Goal: Information Seeking & Learning: Learn about a topic

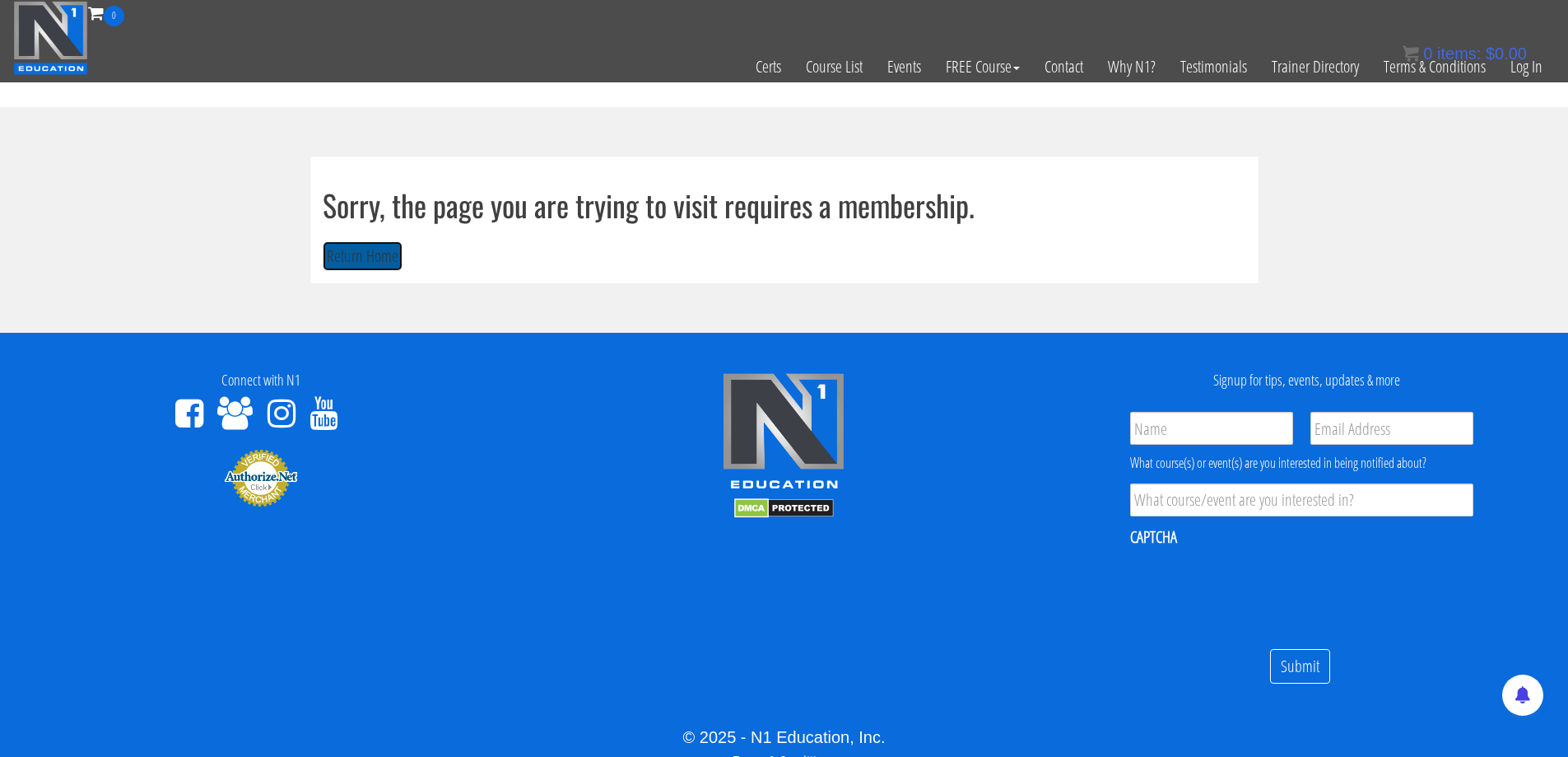
click at [358, 253] on button "Return Home" at bounding box center [362, 256] width 80 height 31
click at [1522, 64] on div "0 items: $ 0.00" at bounding box center [1465, 54] width 125 height 25
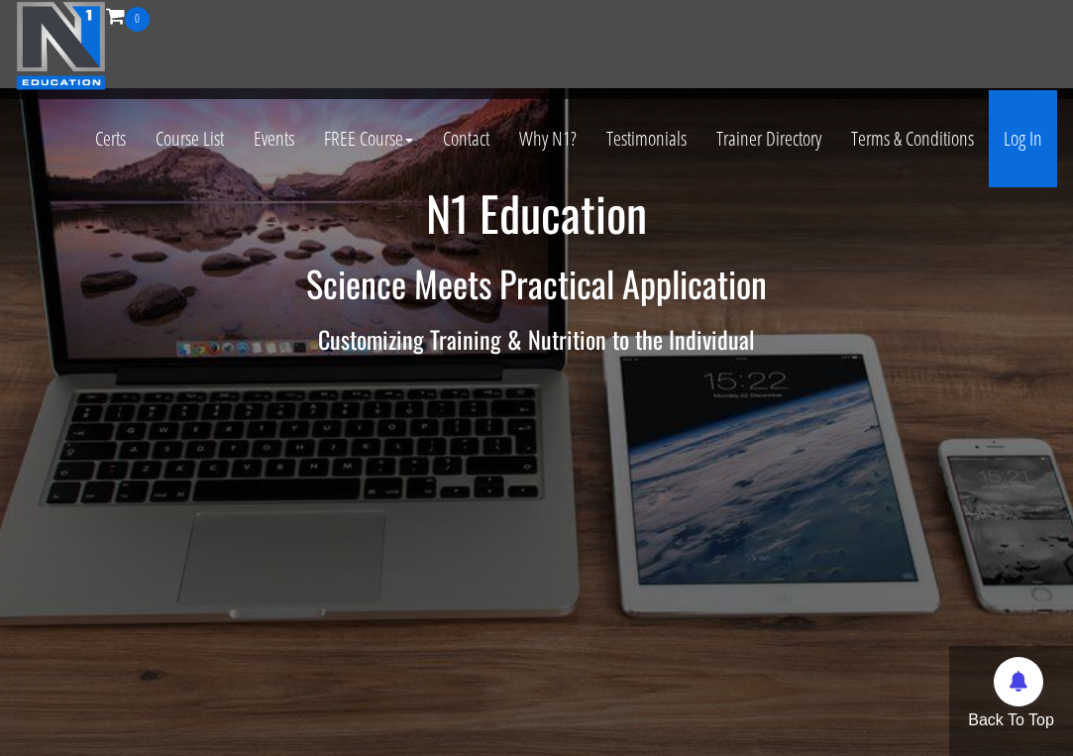
click at [1024, 136] on link "Log In" at bounding box center [1023, 138] width 68 height 97
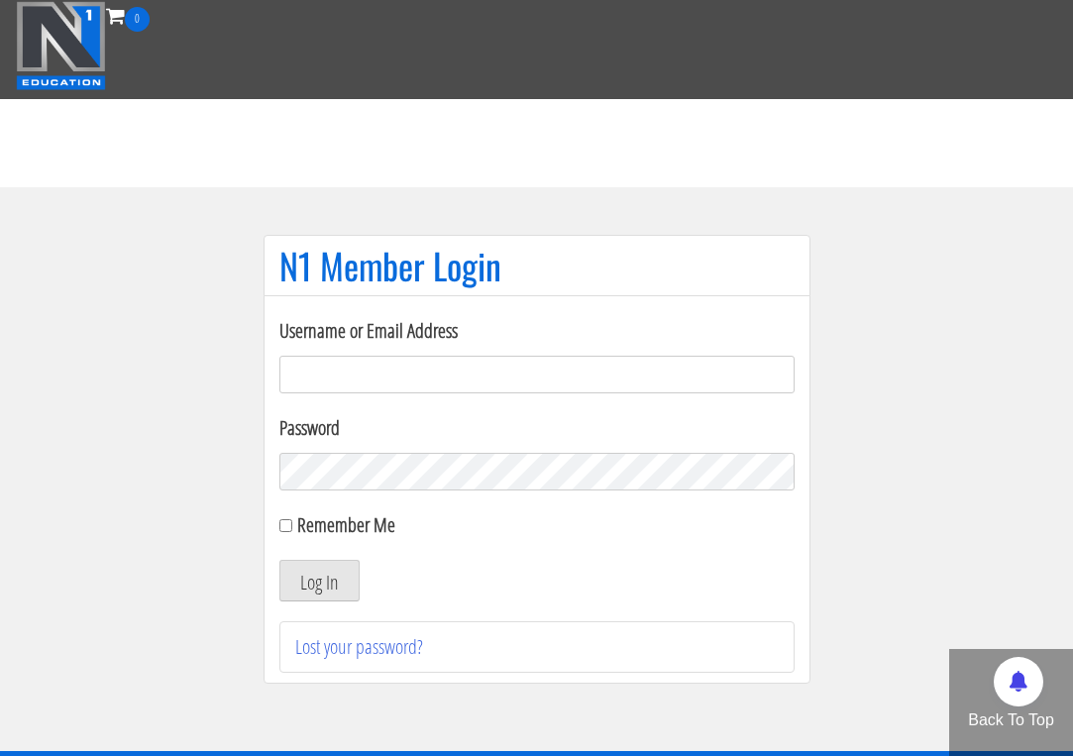
click at [450, 373] on input "Username or Email Address" at bounding box center [536, 375] width 515 height 38
type input "jimressos@gmail.com"
click at [332, 527] on label "Remember Me" at bounding box center [346, 524] width 98 height 27
click at [292, 527] on input "Remember Me" at bounding box center [285, 525] width 13 height 13
checkbox input "true"
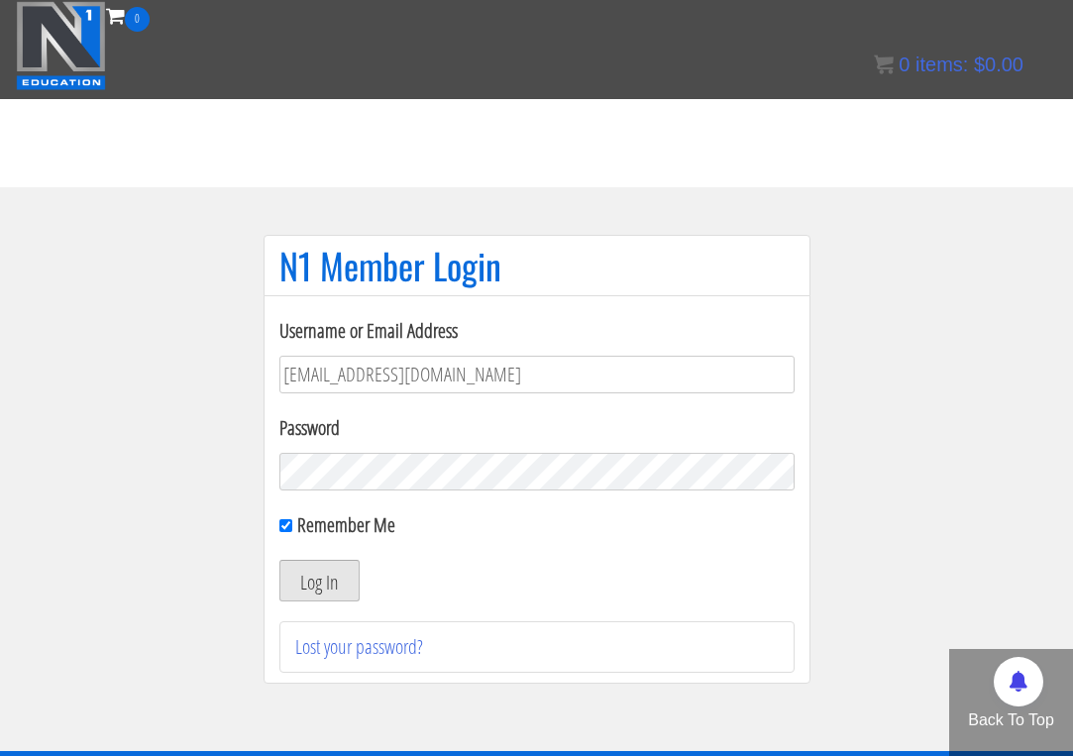
click at [327, 567] on button "Log In" at bounding box center [319, 581] width 80 height 42
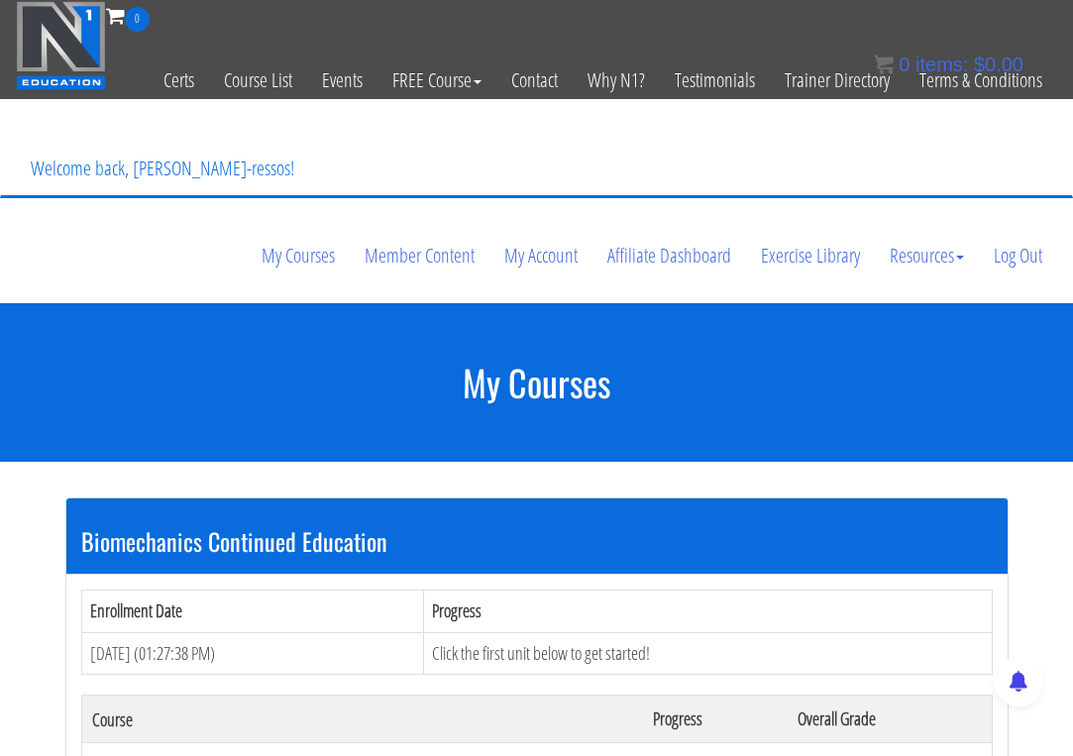
click at [481, 162] on div "My Courses Member Content My Account Affiliate Dashboard Exercise Library Resou…" at bounding box center [536, 147] width 1041 height 95
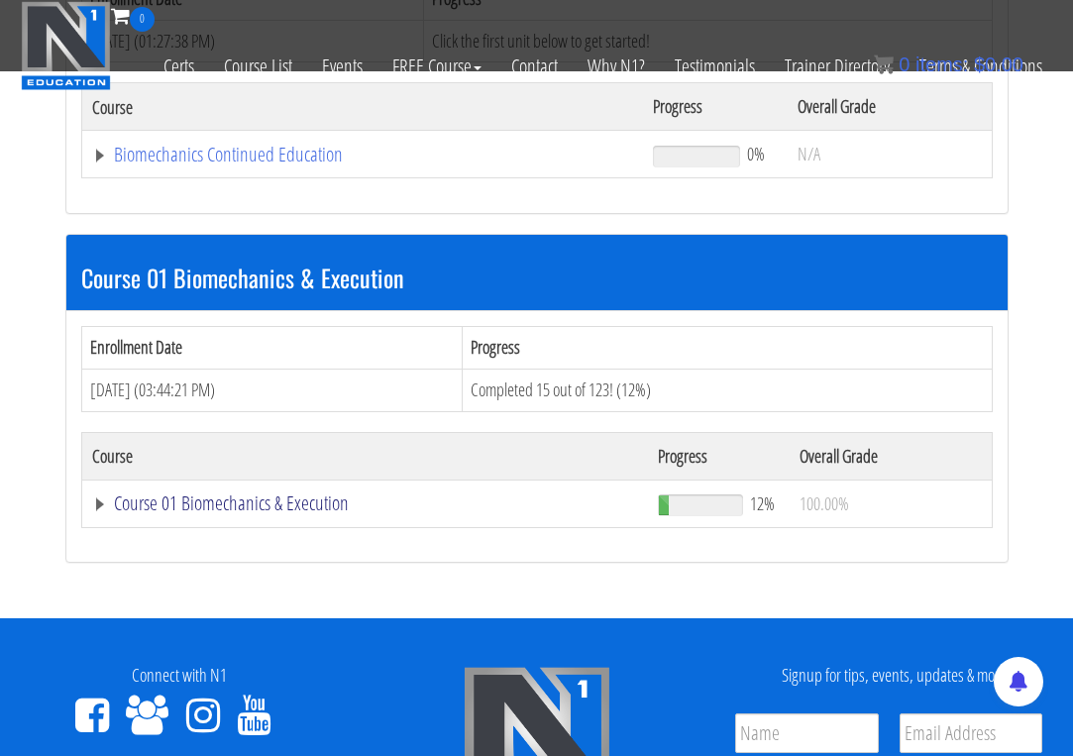
scroll to position [495, 0]
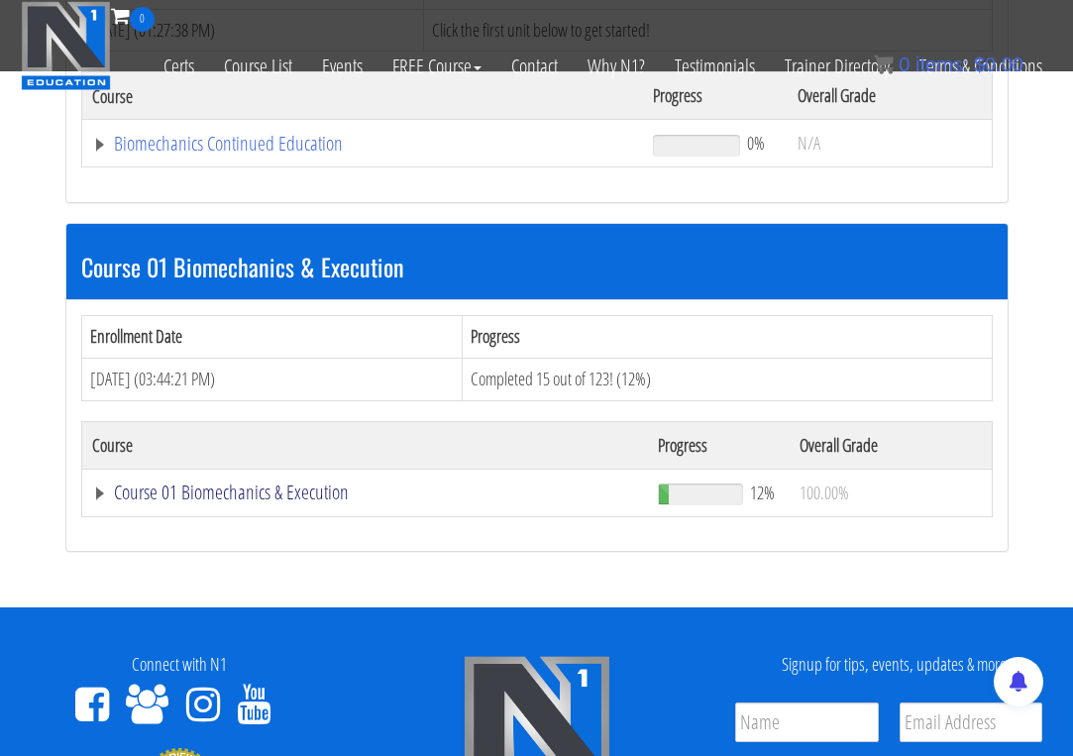
click at [263, 154] on link "Course 01 Biomechanics & Execution" at bounding box center [363, 144] width 542 height 20
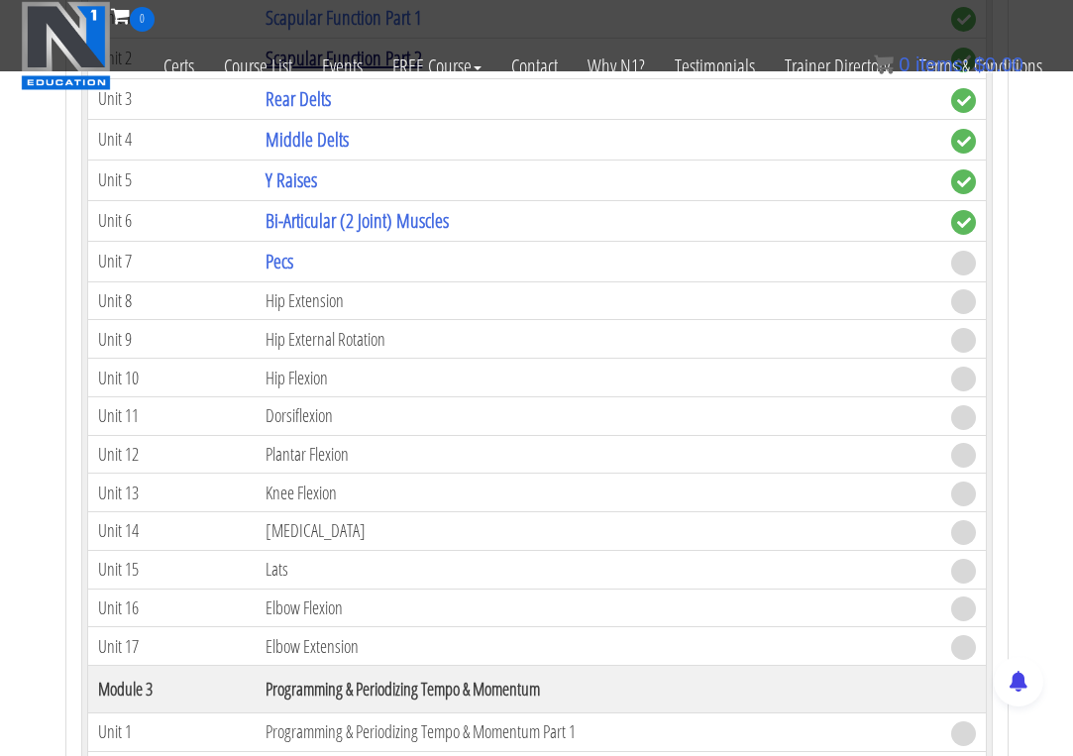
scroll to position [1486, 0]
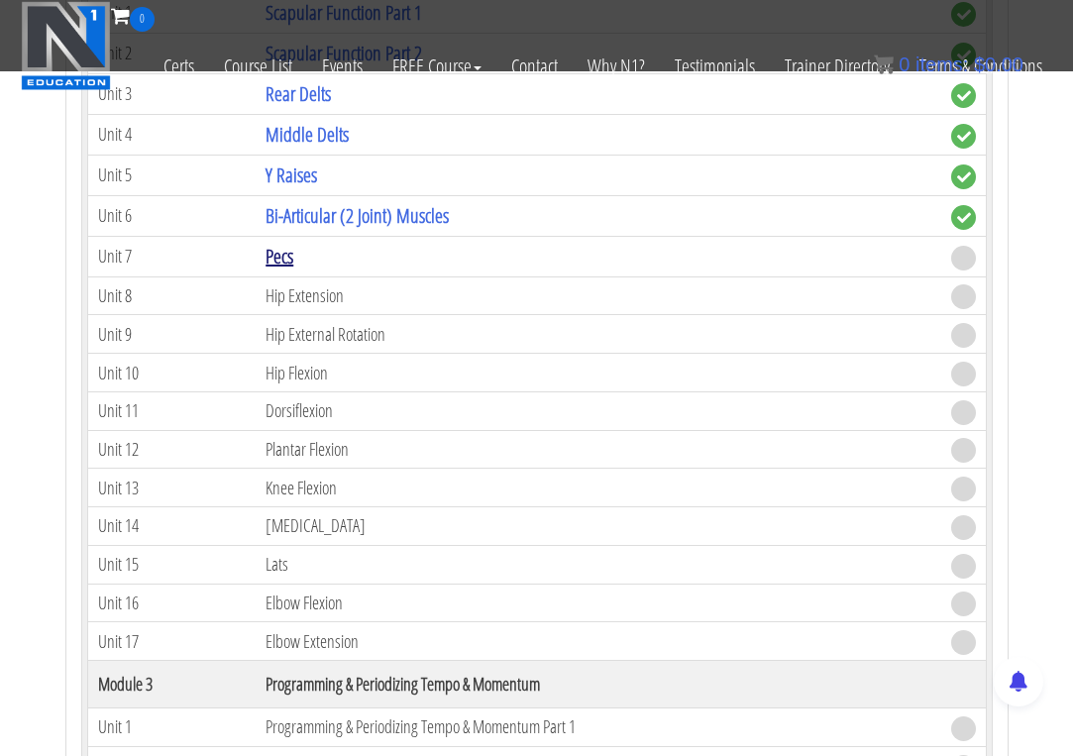
click at [289, 260] on link "Pecs" at bounding box center [280, 256] width 28 height 27
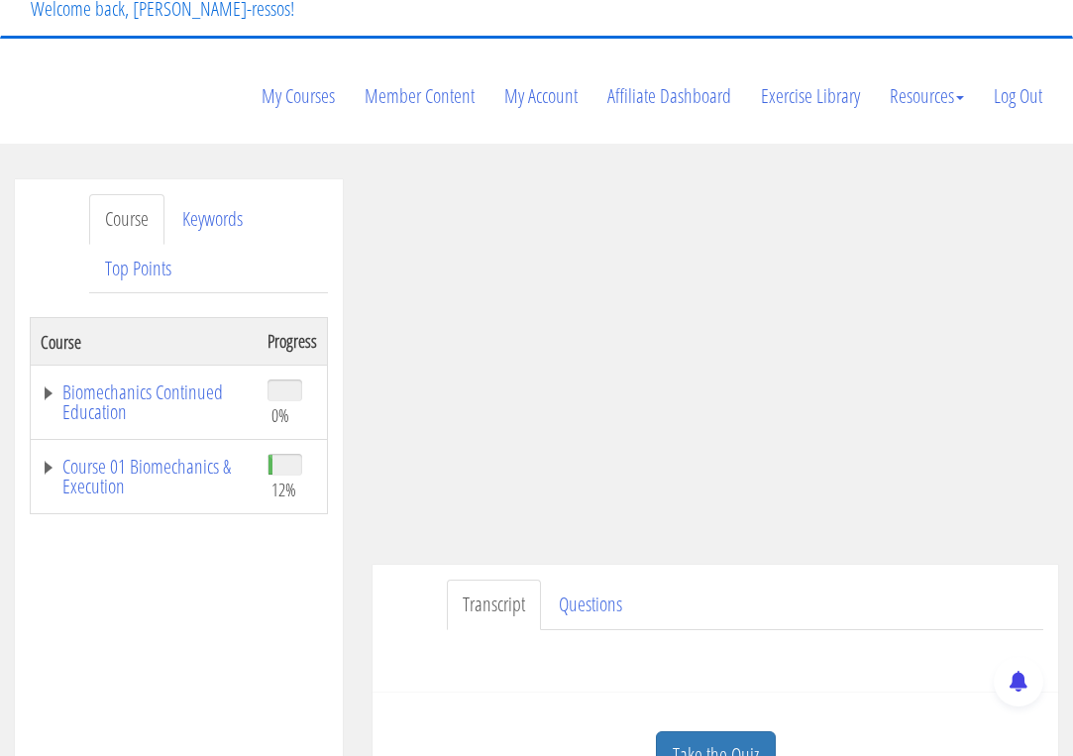
scroll to position [165, 0]
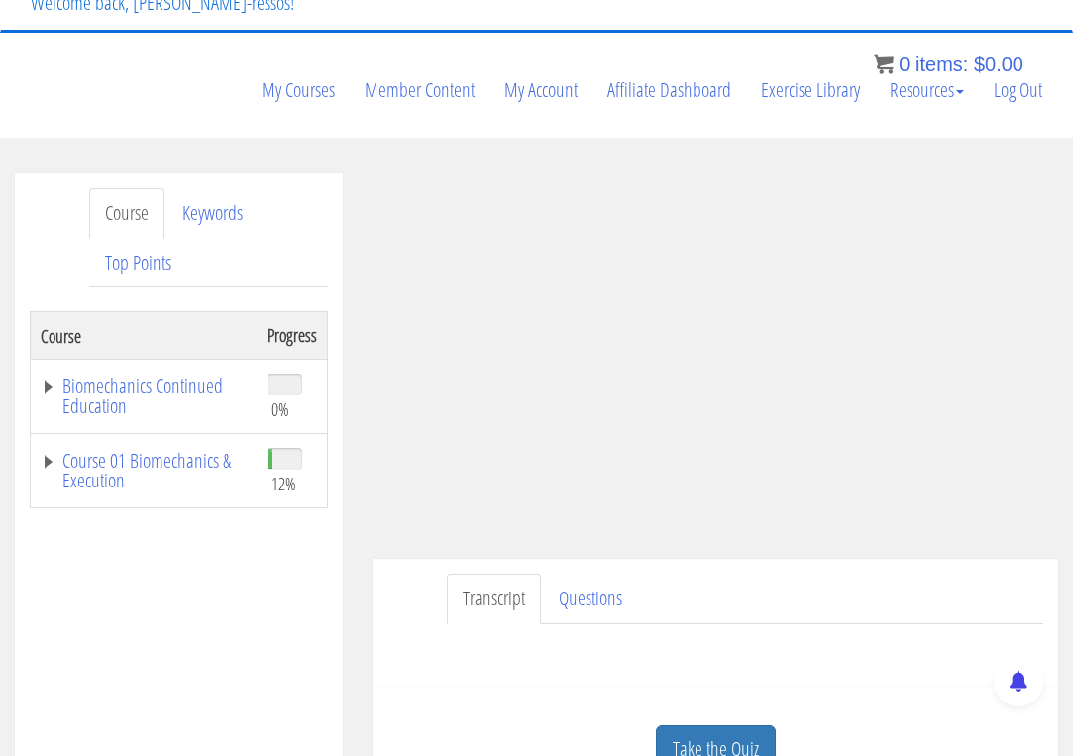
click at [744, 599] on ul "Transcript Questions" at bounding box center [745, 599] width 597 height 51
